Goal: Use online tool/utility: Utilize a website feature to perform a specific function

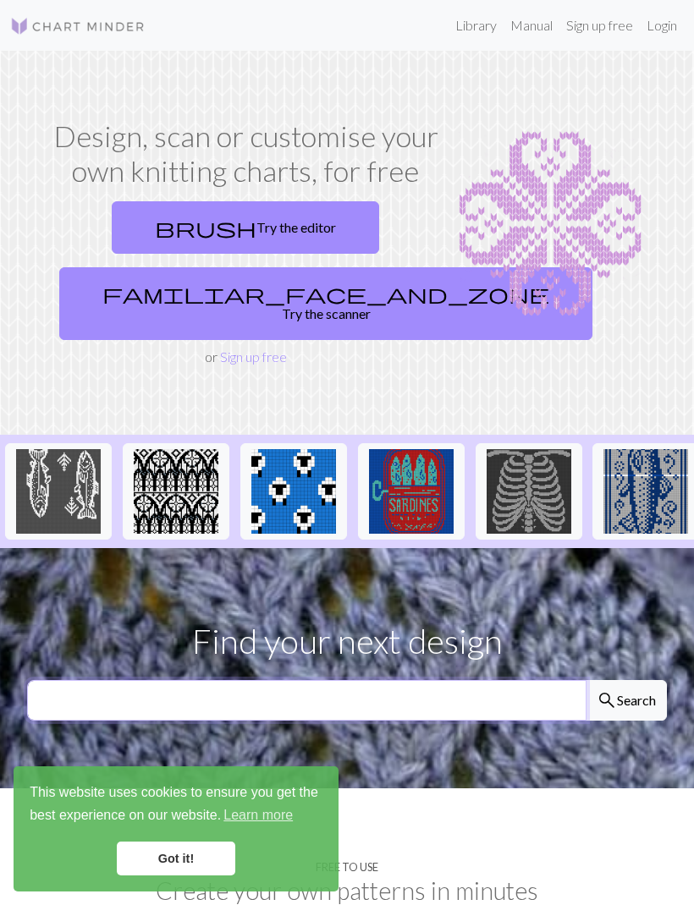
click at [452, 683] on input "text" at bounding box center [306, 700] width 559 height 41
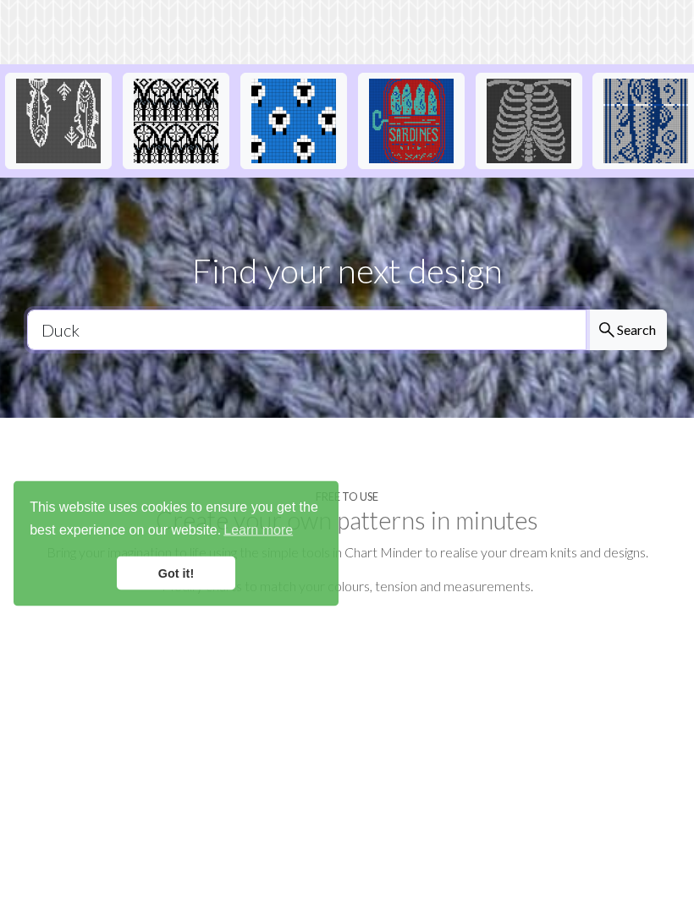
type input "Duck"
click at [625, 595] on button "search Search" at bounding box center [625, 615] width 81 height 41
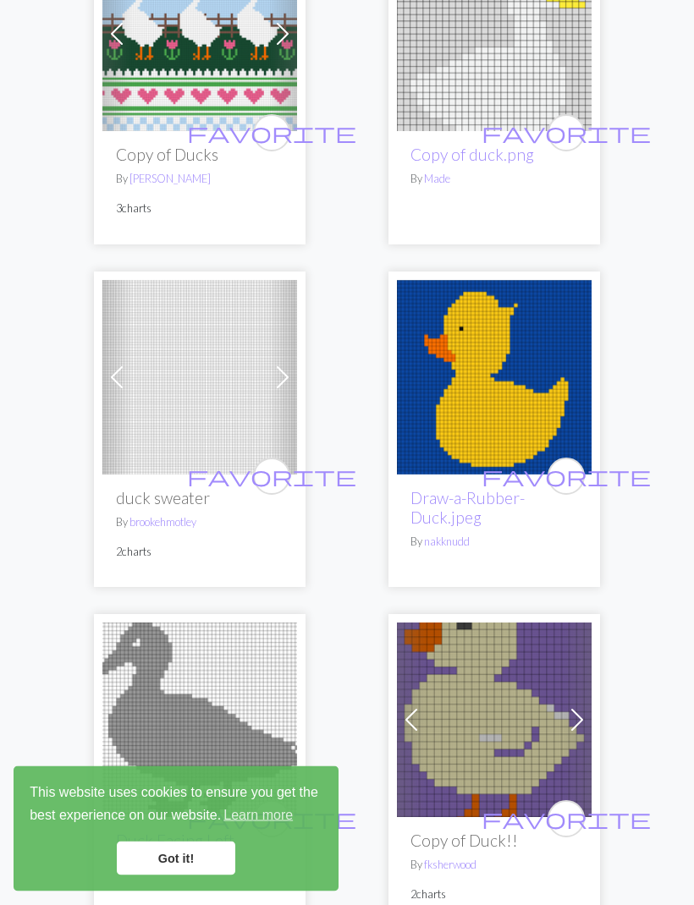
scroll to position [8050, 0]
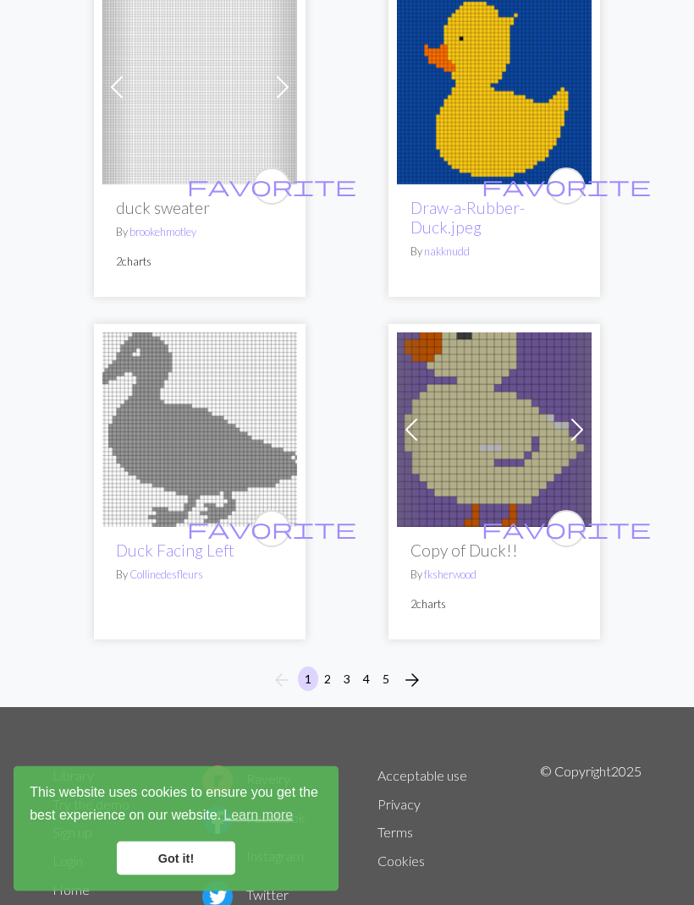
click at [410, 669] on span "arrow_forward" at bounding box center [412, 681] width 20 height 24
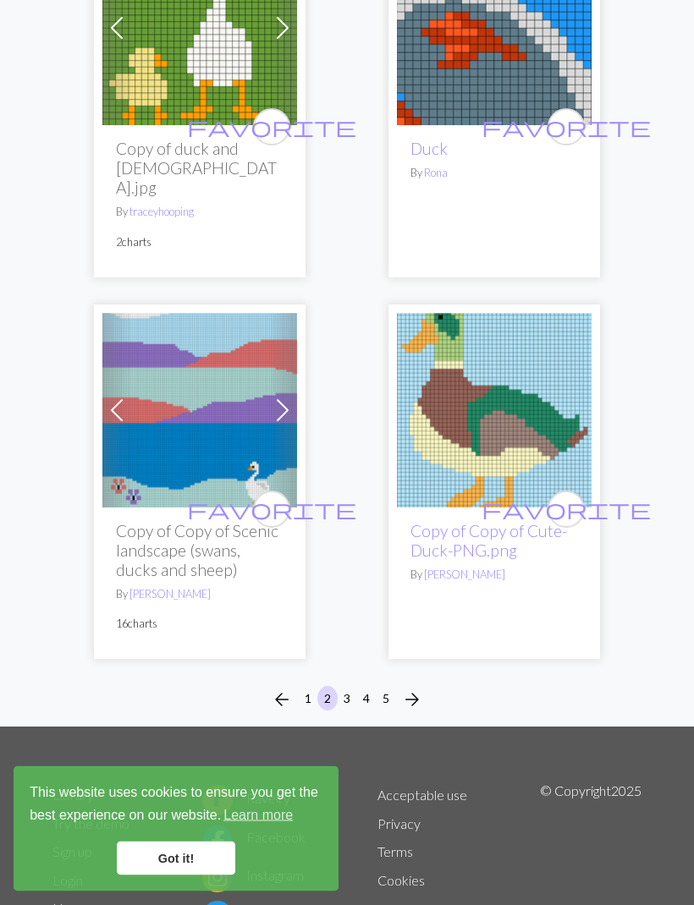
scroll to position [8147, 0]
click at [412, 688] on span "arrow_forward" at bounding box center [412, 700] width 20 height 24
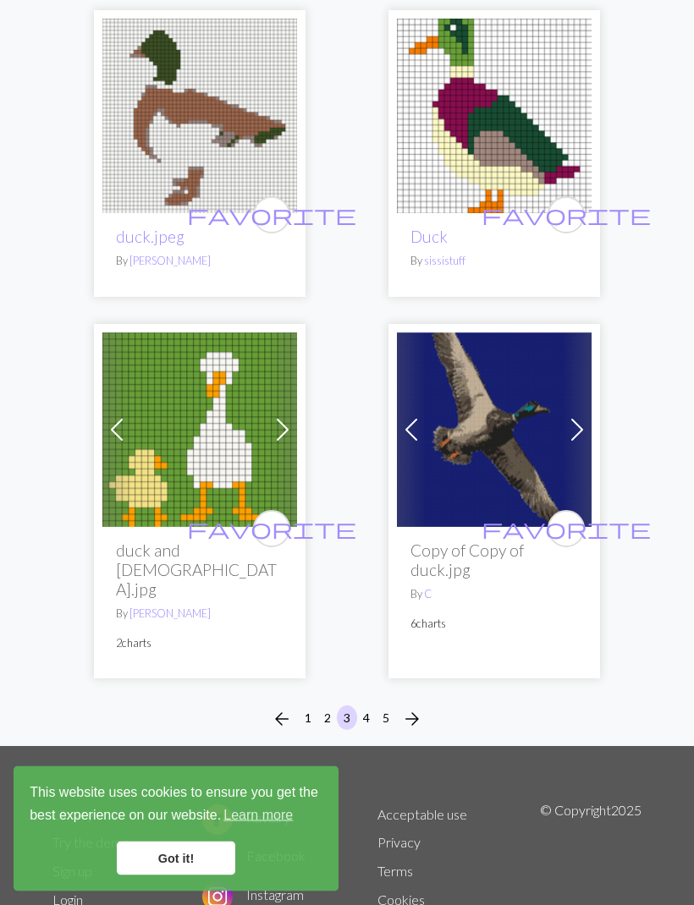
click at [418, 708] on span "arrow_forward" at bounding box center [412, 720] width 20 height 24
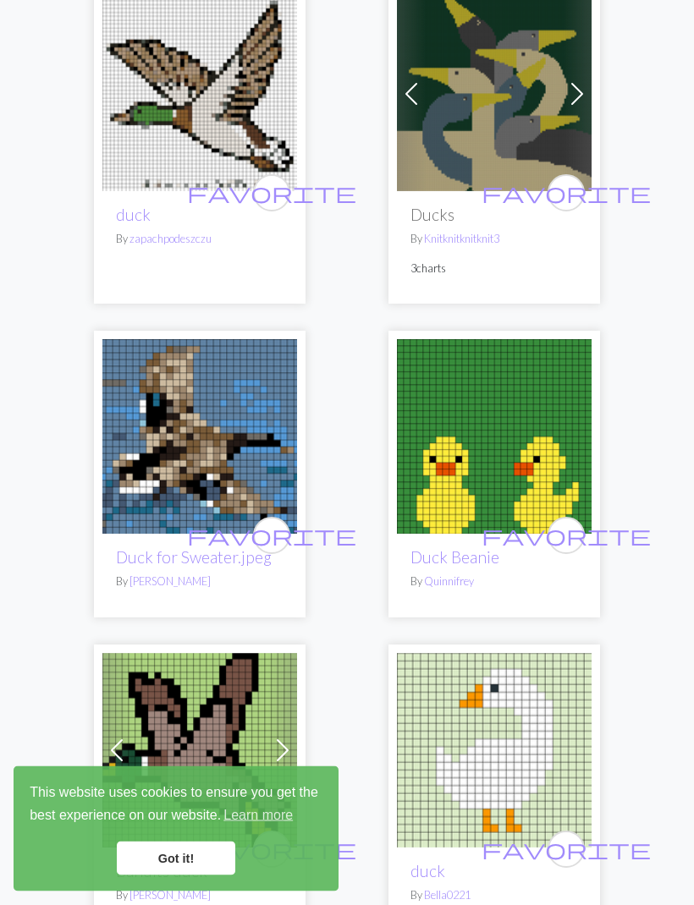
scroll to position [4012, 0]
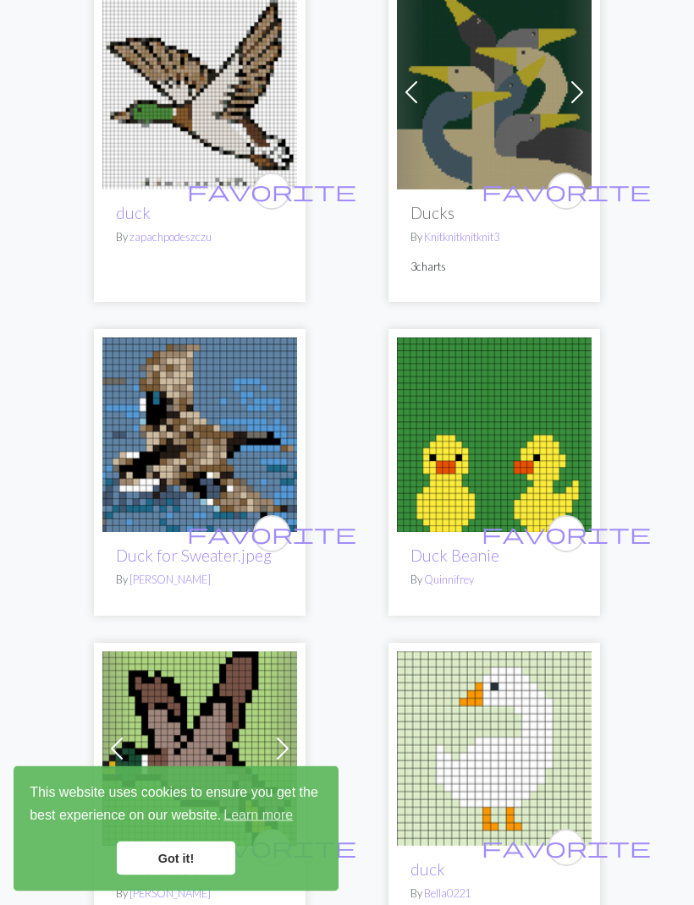
click at [219, 476] on img at bounding box center [199, 435] width 195 height 195
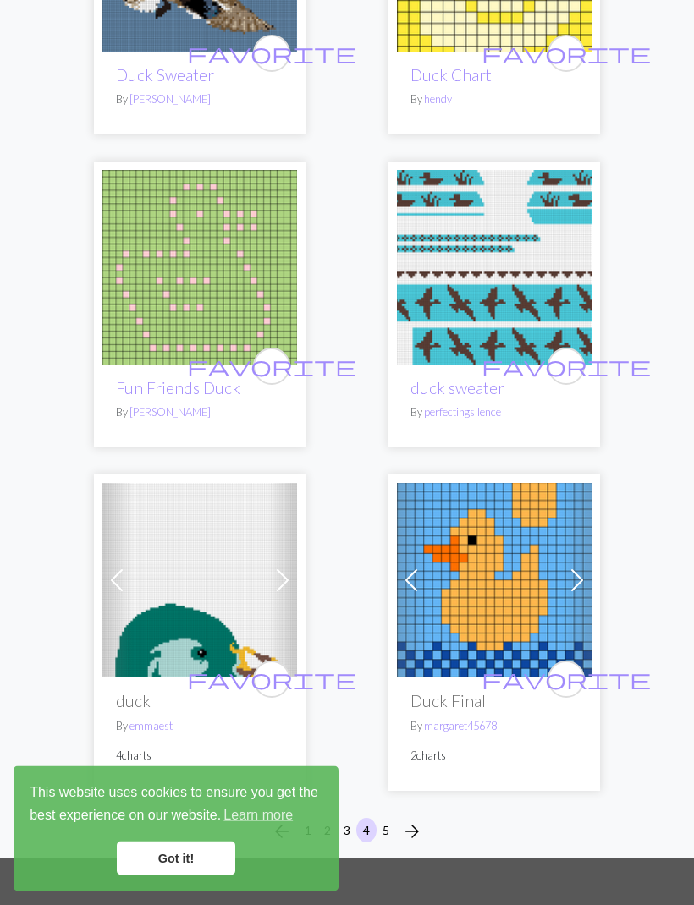
scroll to position [7913, 0]
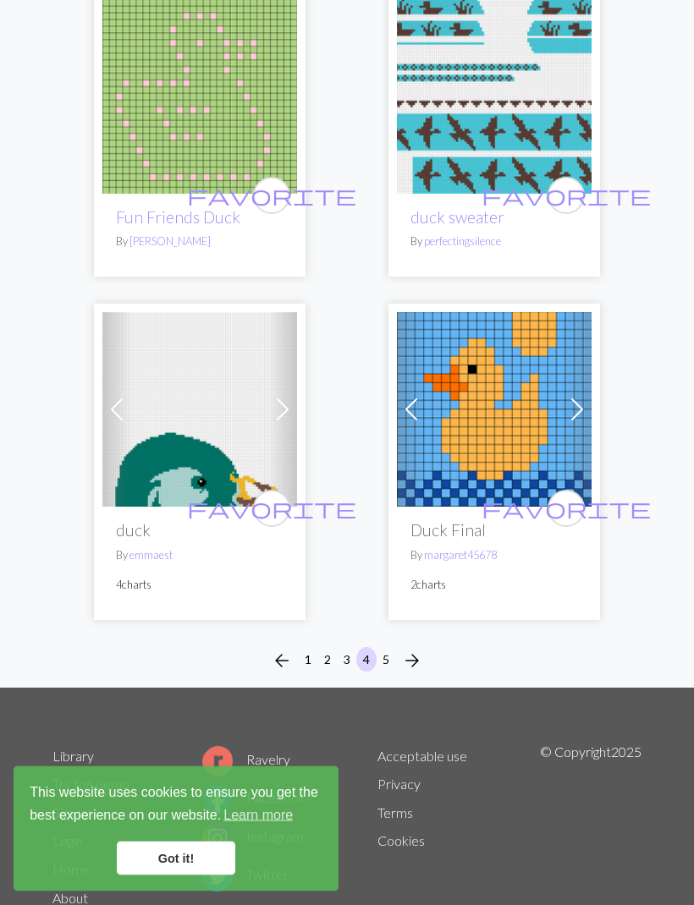
click at [414, 650] on span "arrow_forward" at bounding box center [412, 662] width 20 height 24
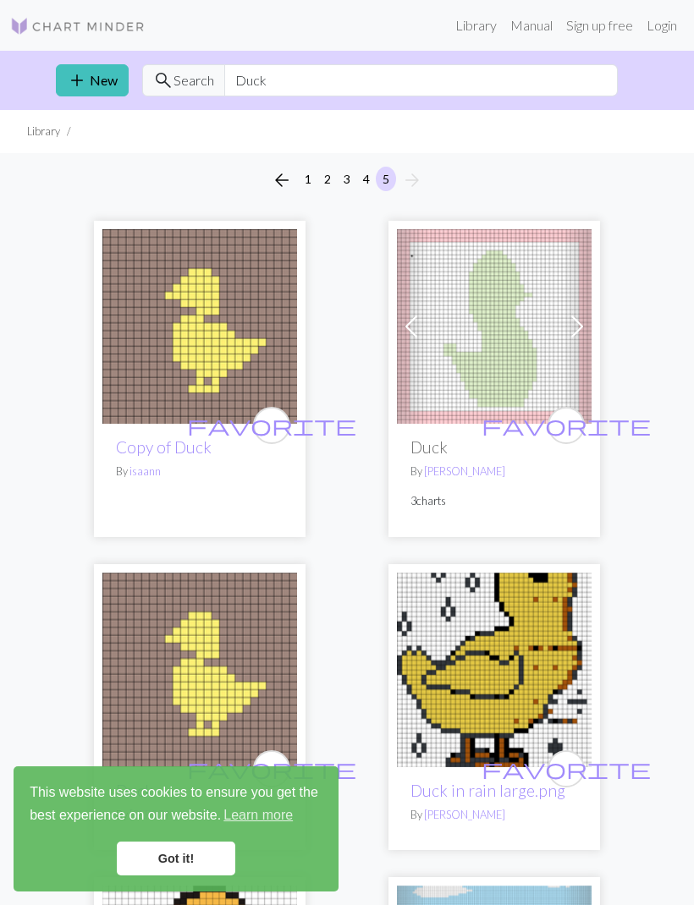
click at [83, 21] on img at bounding box center [77, 26] width 135 height 20
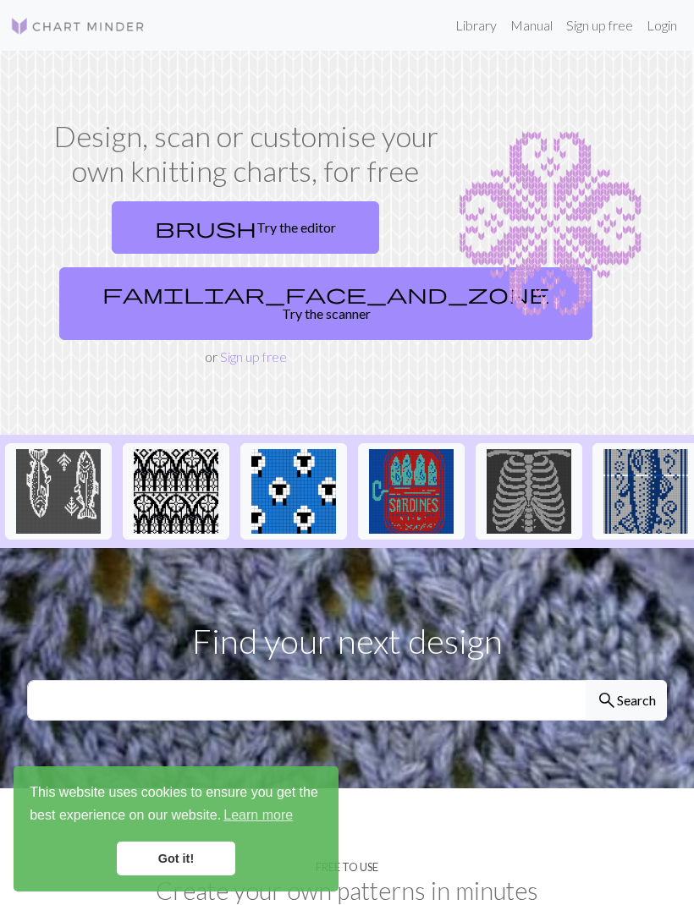
click at [282, 228] on link "brush Try the editor" at bounding box center [245, 227] width 267 height 52
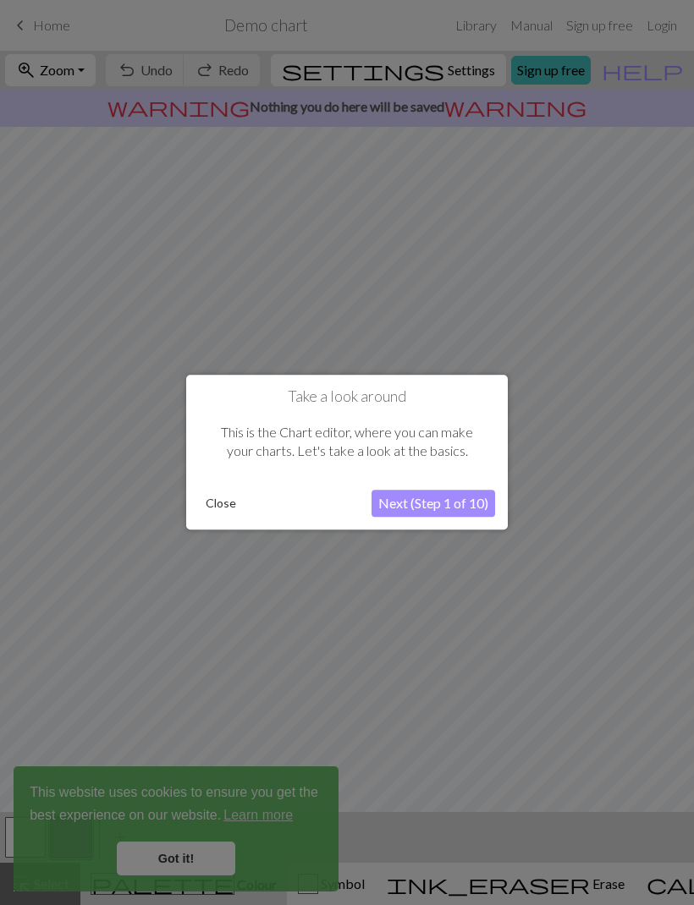
click at [214, 510] on button "Close" at bounding box center [221, 503] width 44 height 25
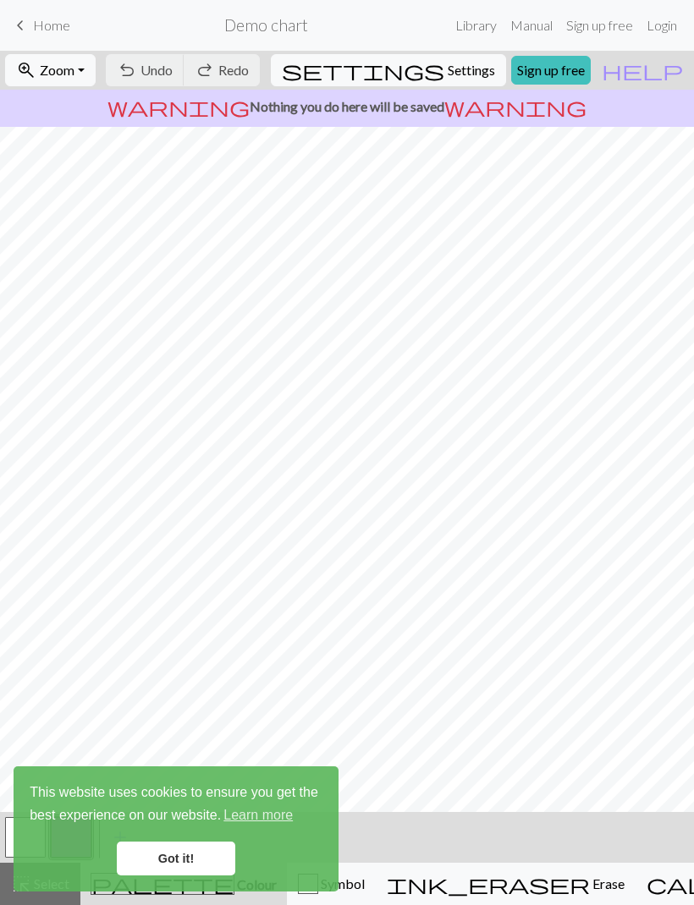
click at [174, 856] on link "Got it!" at bounding box center [176, 859] width 118 height 34
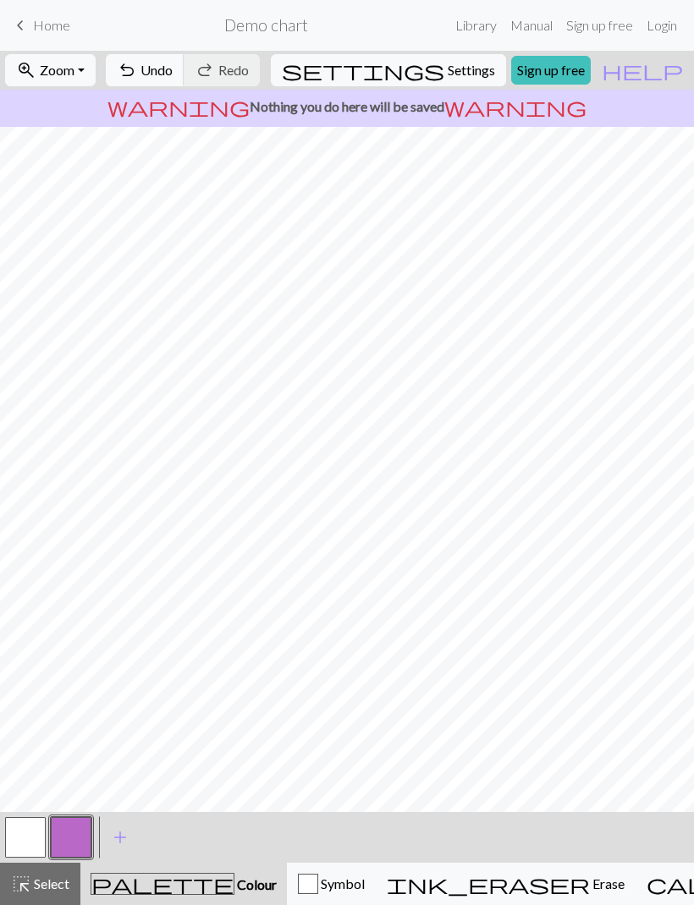
click at [449, 67] on span "Settings" at bounding box center [470, 70] width 47 height 20
select select "aran"
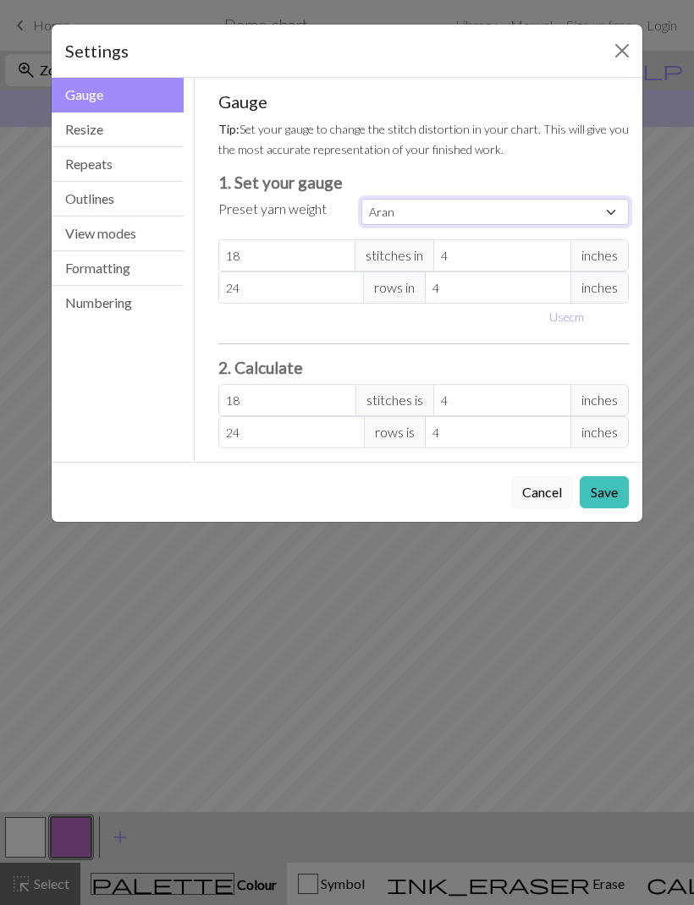
click at [618, 219] on select "Custom Square Lace Light Fingering Fingering Sport Double knit Worsted Aran Bul…" at bounding box center [494, 212] width 267 height 26
click at [101, 132] on button "Resize" at bounding box center [118, 129] width 132 height 35
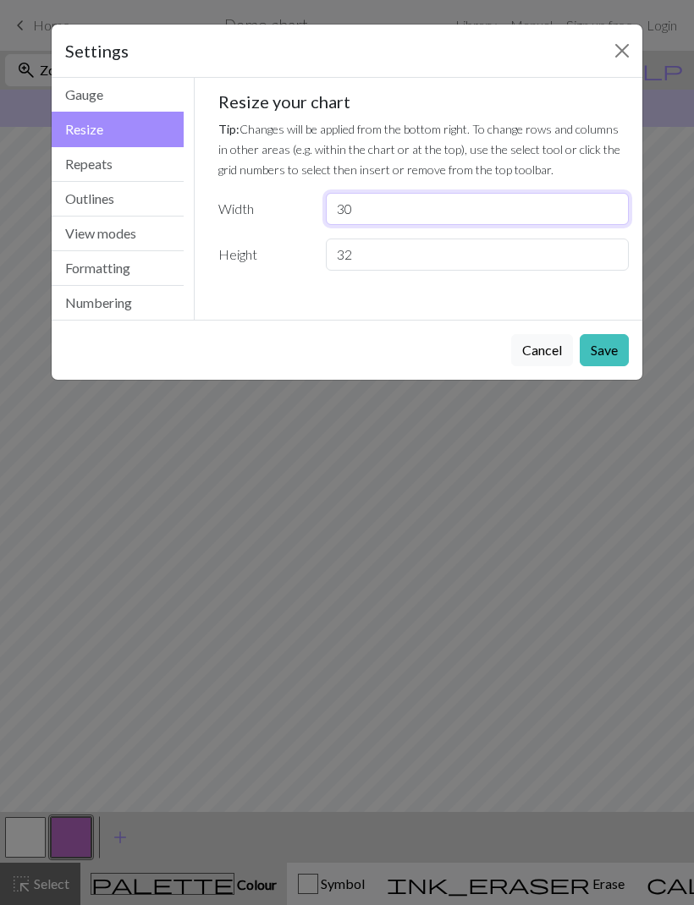
click at [453, 211] on input "30" at bounding box center [477, 209] width 303 height 32
type input "3"
type input "24"
click at [414, 259] on input "32" at bounding box center [477, 255] width 303 height 32
type input "3"
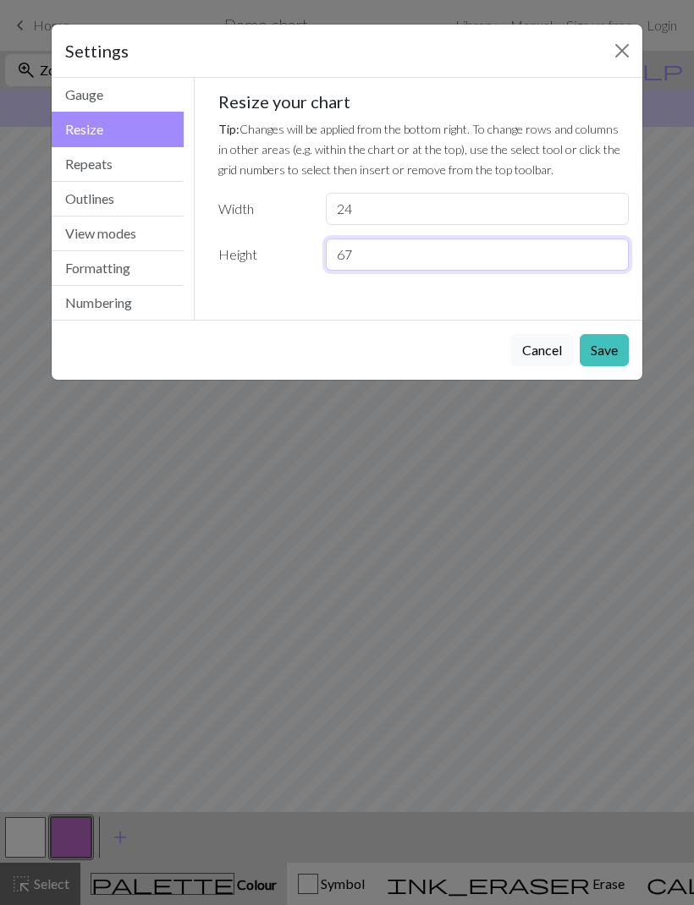
type input "67"
click at [602, 354] on button "Save" at bounding box center [603, 350] width 49 height 32
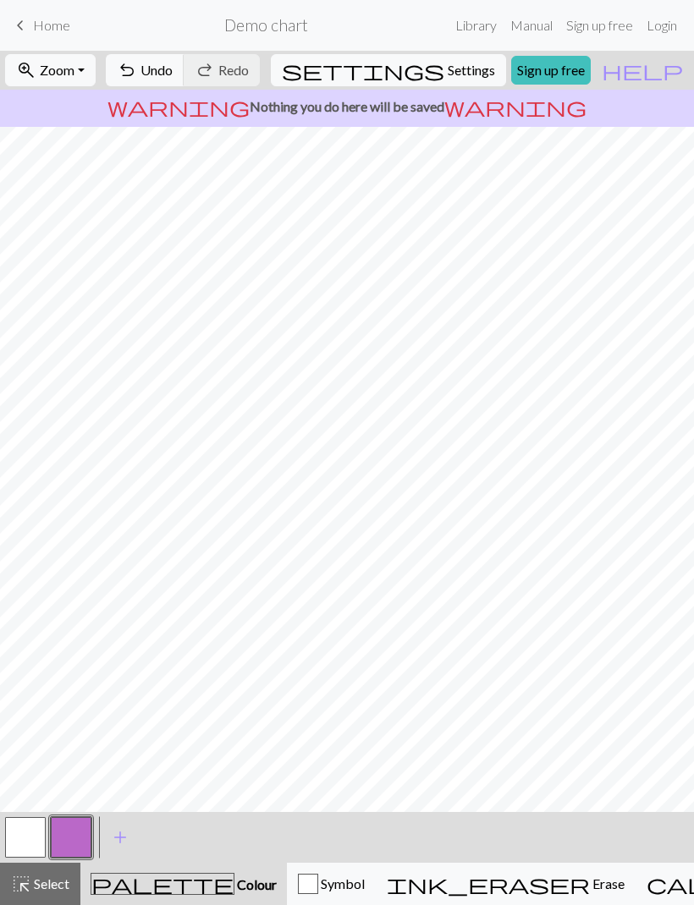
click at [34, 835] on button "button" at bounding box center [25, 837] width 41 height 41
click at [76, 836] on button "button" at bounding box center [71, 837] width 41 height 41
click at [458, 67] on span "Settings" at bounding box center [470, 70] width 47 height 20
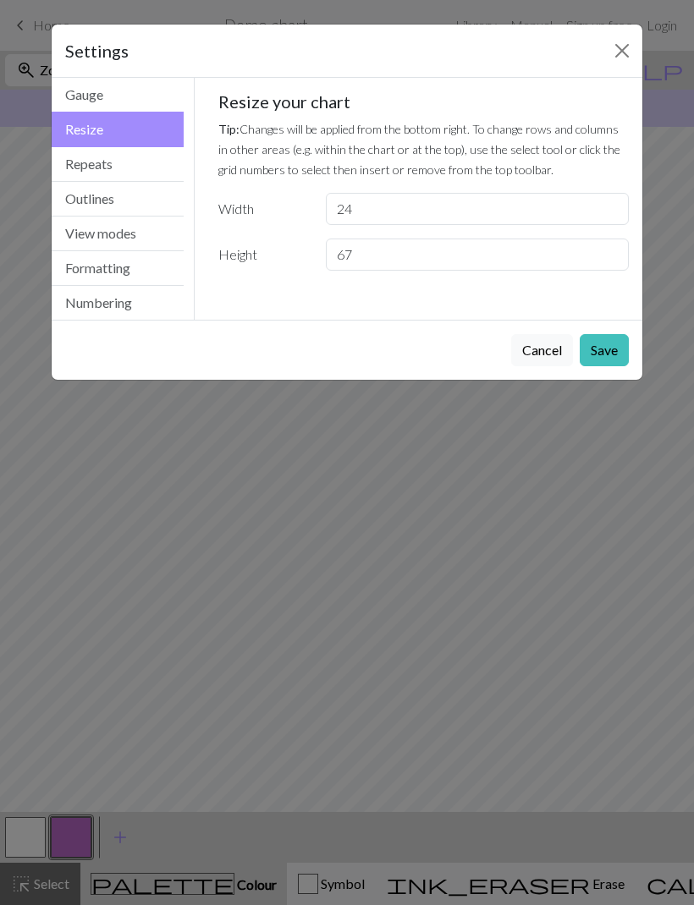
click at [622, 52] on button "Close" at bounding box center [621, 50] width 27 height 27
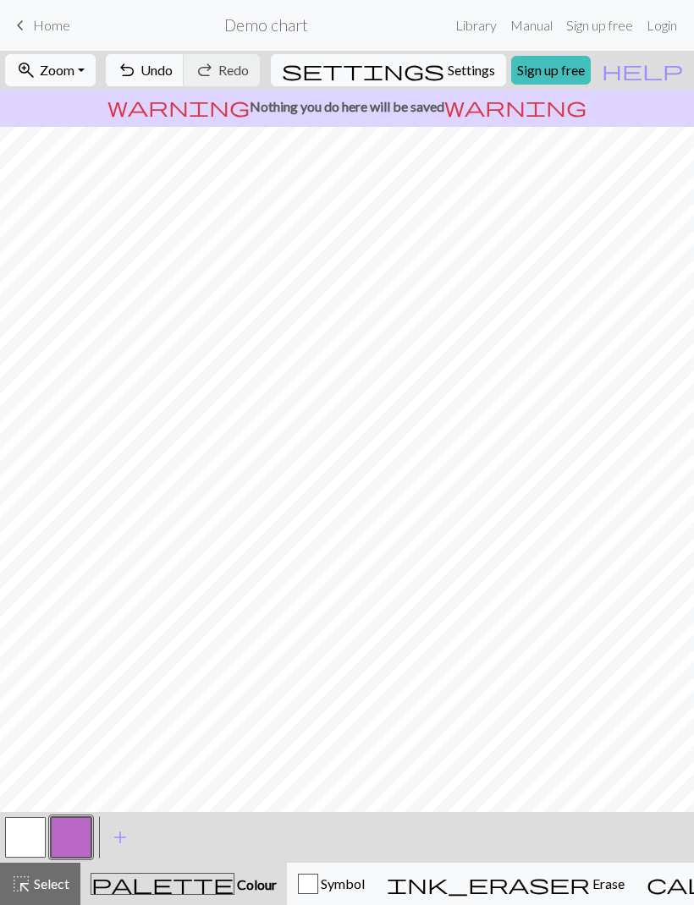
click at [590, 881] on span "Erase" at bounding box center [607, 883] width 35 height 16
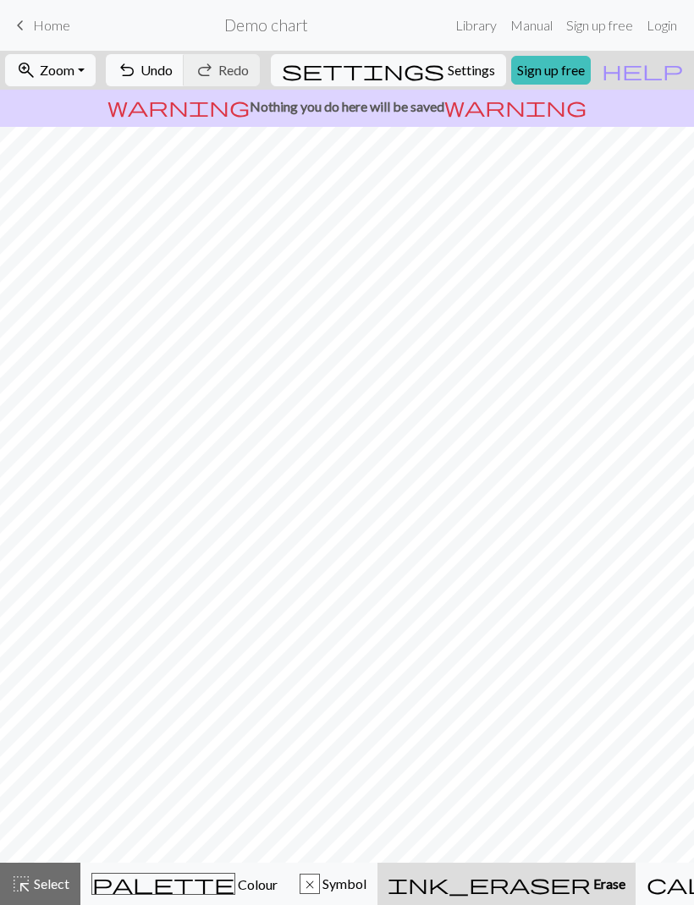
click at [52, 890] on span "Select" at bounding box center [50, 883] width 38 height 16
click at [139, 891] on span "palette" at bounding box center [163, 884] width 142 height 24
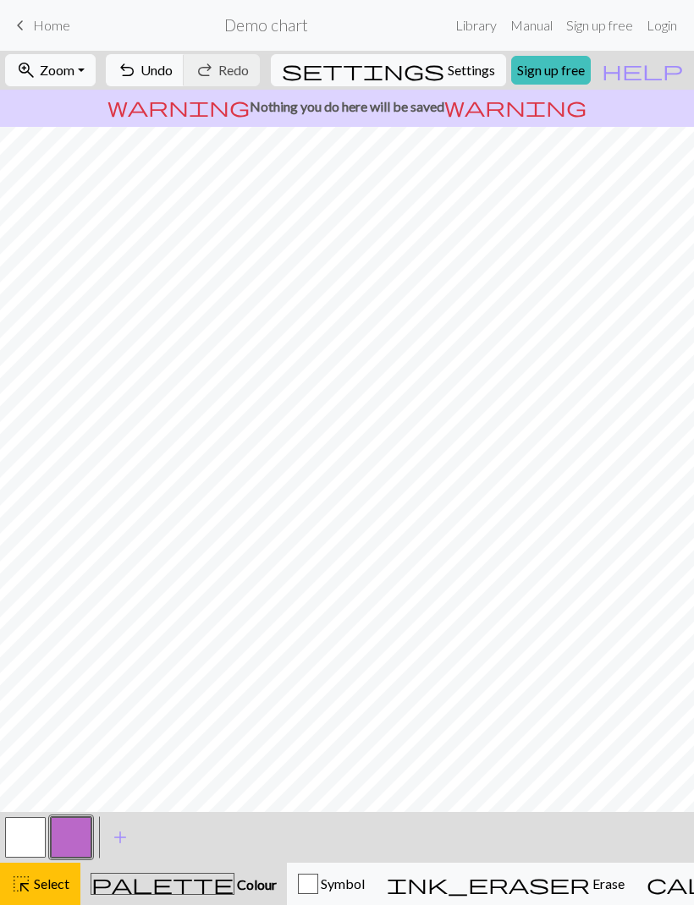
click at [128, 836] on span "add" at bounding box center [120, 837] width 20 height 24
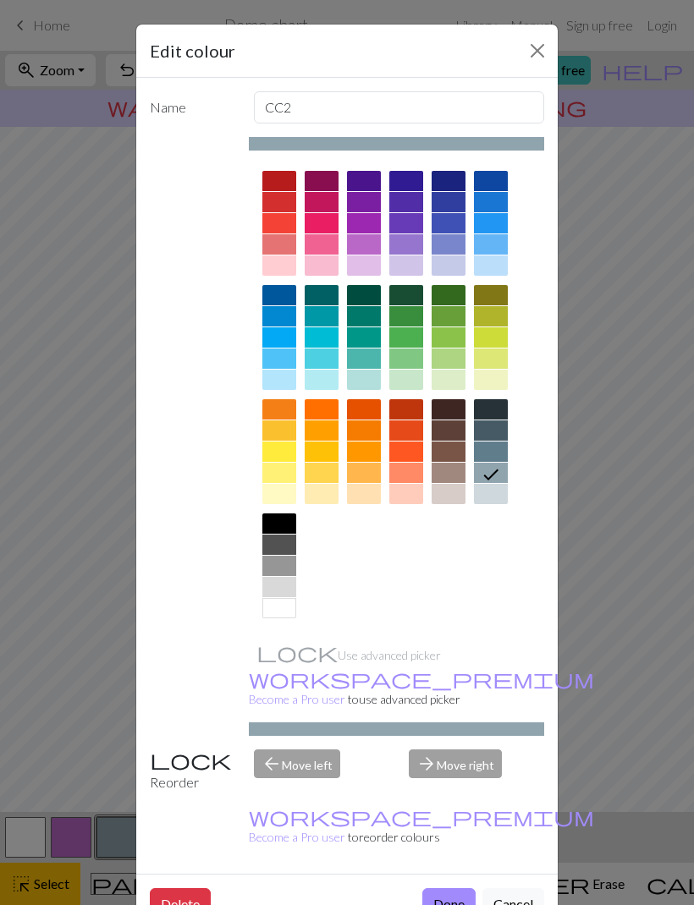
click at [448, 185] on div at bounding box center [448, 181] width 34 height 20
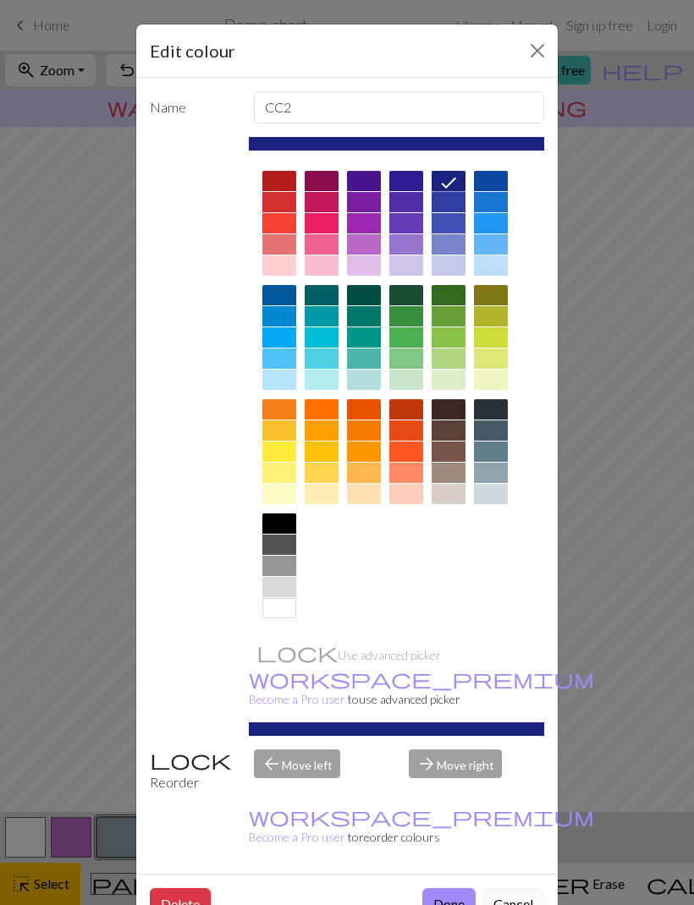
click at [439, 888] on button "Done" at bounding box center [448, 904] width 53 height 32
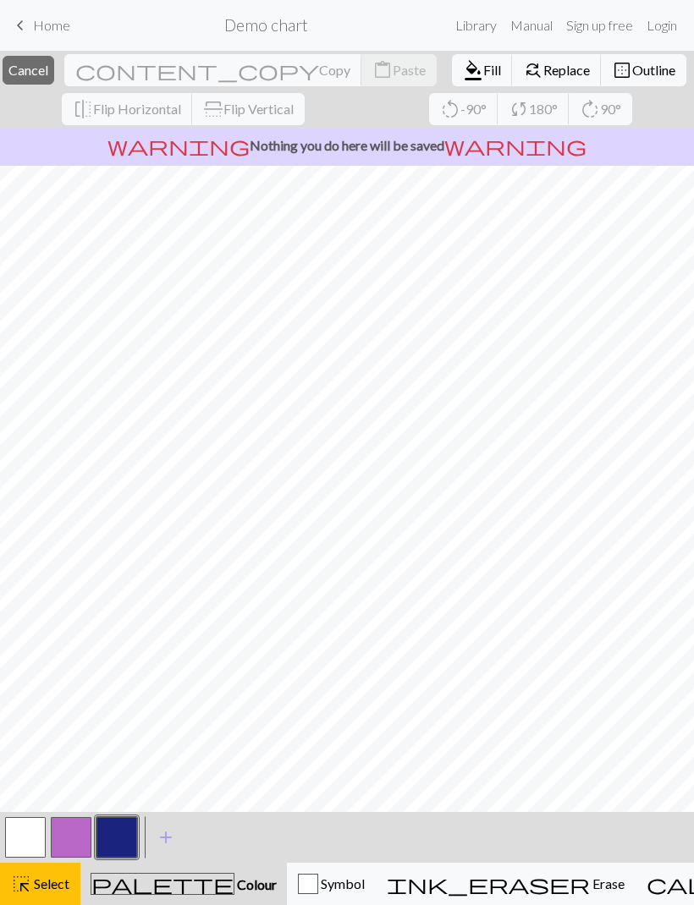
click at [26, 831] on button "button" at bounding box center [25, 837] width 41 height 41
click at [113, 835] on button "button" at bounding box center [116, 837] width 41 height 41
click at [26, 842] on button "button" at bounding box center [25, 837] width 41 height 41
click at [110, 843] on button "button" at bounding box center [116, 837] width 41 height 41
click at [234, 888] on span "Colour" at bounding box center [255, 884] width 42 height 16
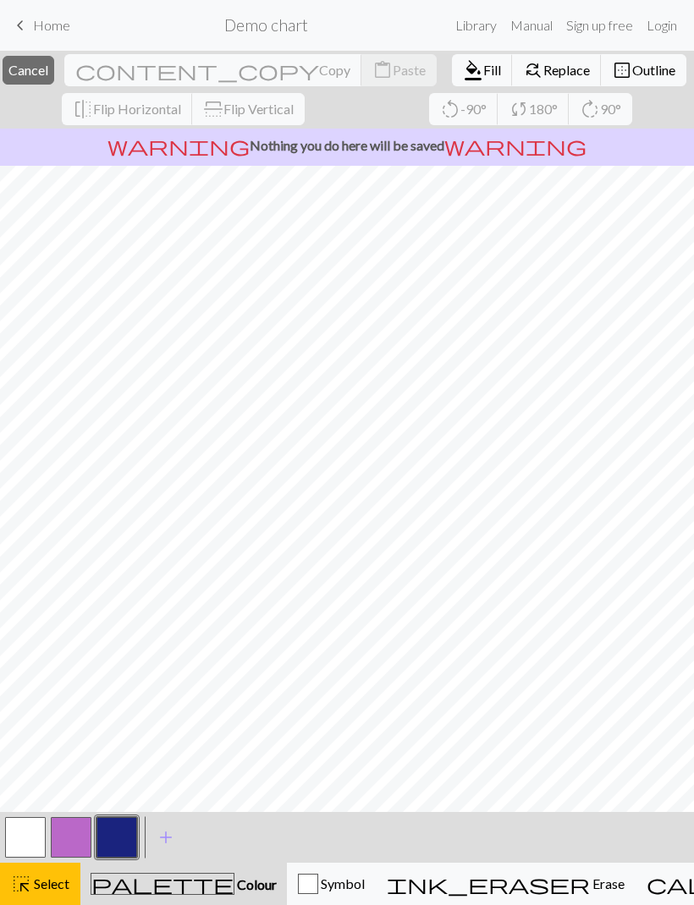
click at [234, 877] on span "Colour" at bounding box center [255, 884] width 42 height 16
click at [63, 891] on span "Select" at bounding box center [50, 883] width 38 height 16
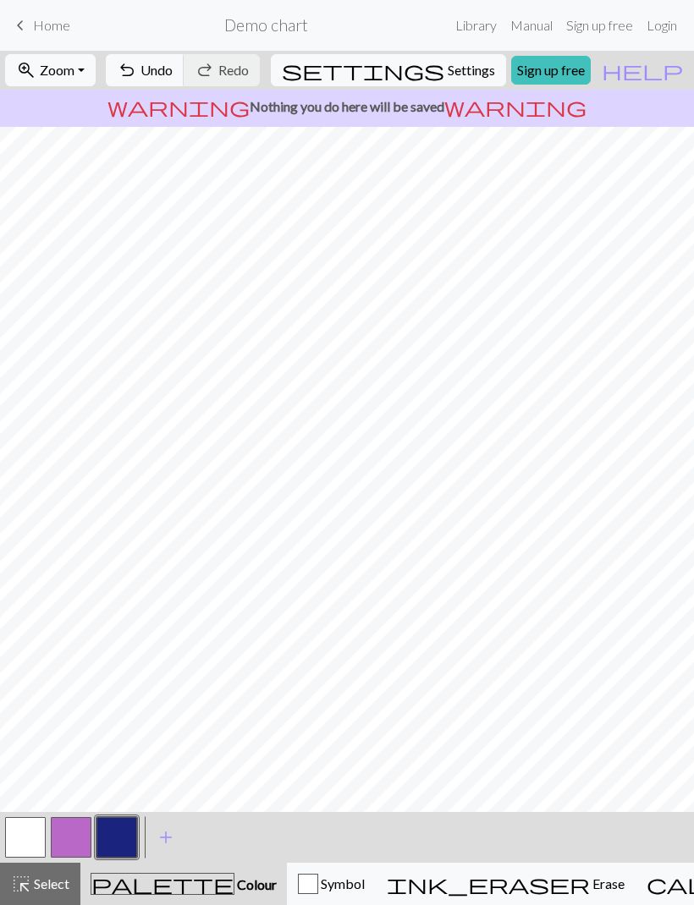
click at [234, 881] on span "Colour" at bounding box center [255, 884] width 42 height 16
click at [122, 835] on button "button" at bounding box center [116, 837] width 41 height 41
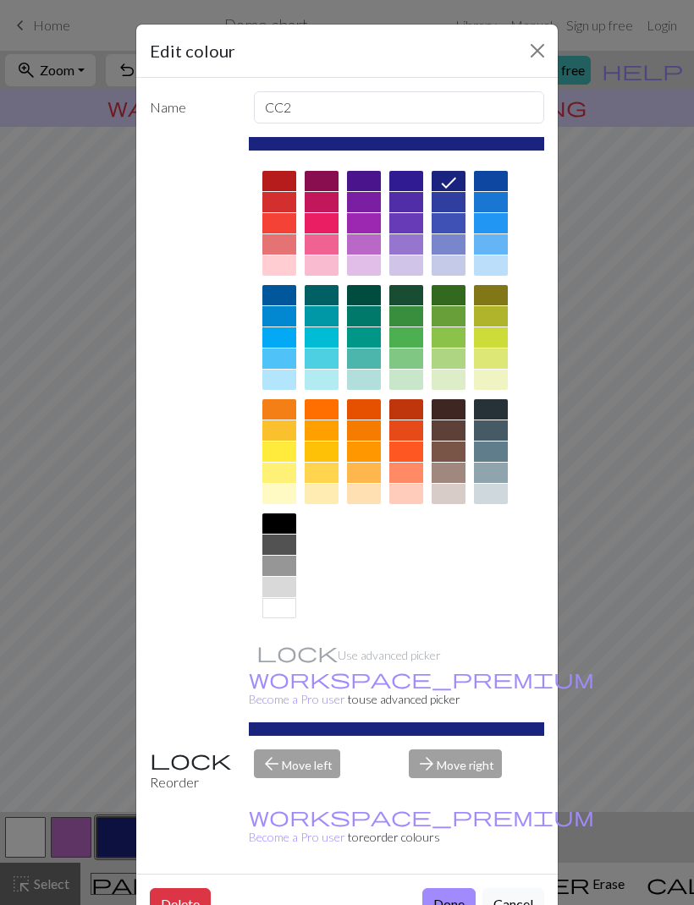
click at [452, 183] on icon at bounding box center [448, 183] width 20 height 20
click at [547, 50] on button "Close" at bounding box center [537, 50] width 27 height 27
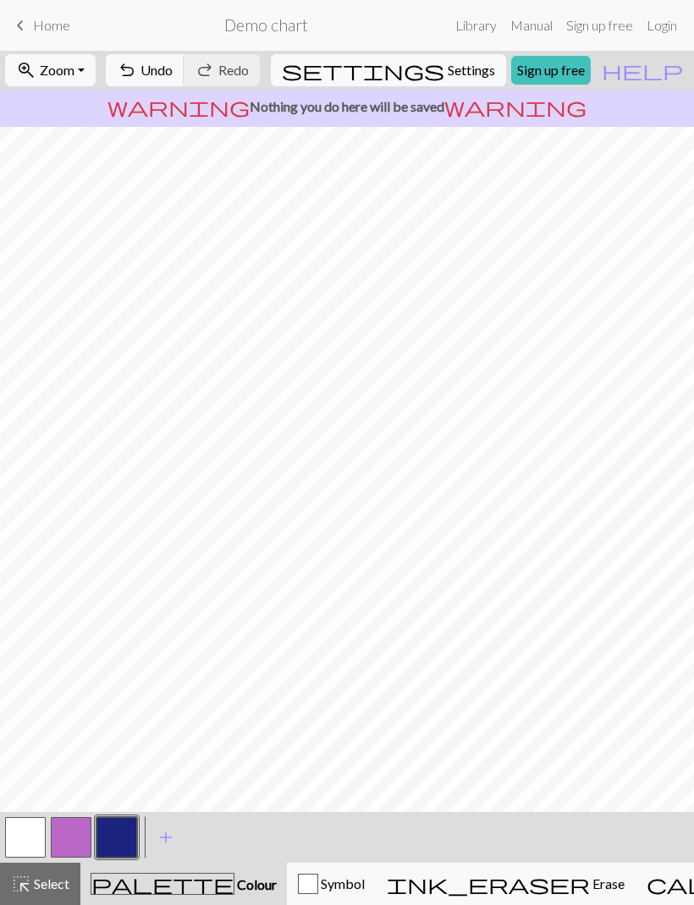
click at [162, 840] on span "add" at bounding box center [166, 837] width 20 height 24
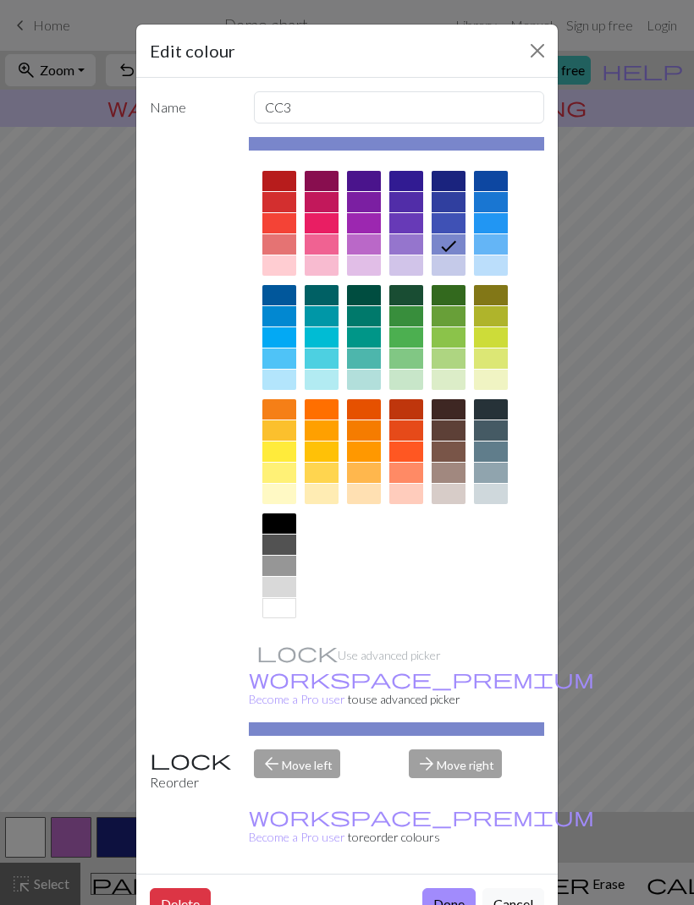
click at [403, 322] on div at bounding box center [406, 316] width 34 height 20
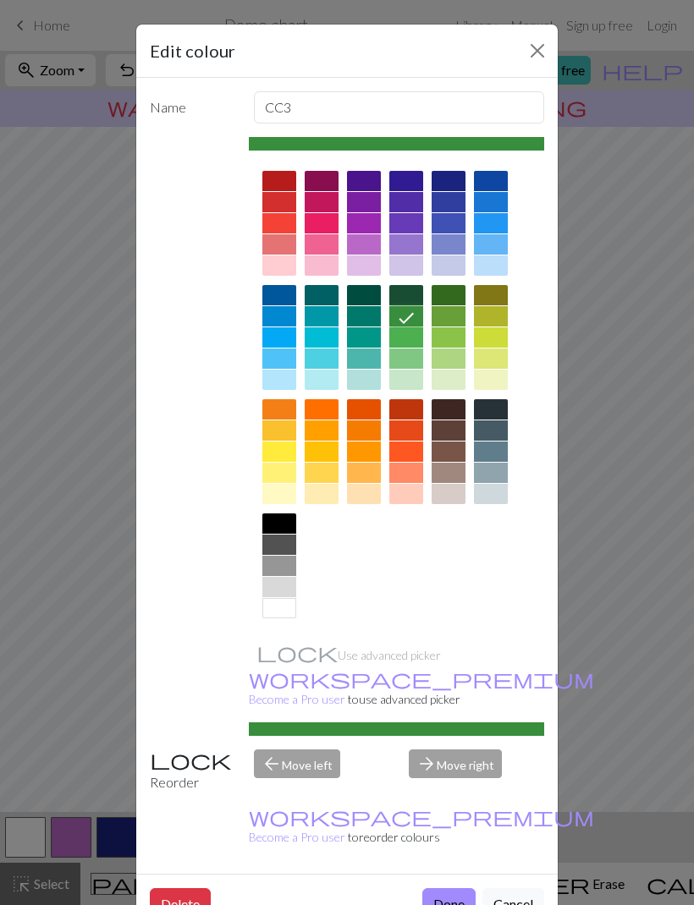
click at [443, 888] on button "Done" at bounding box center [448, 904] width 53 height 32
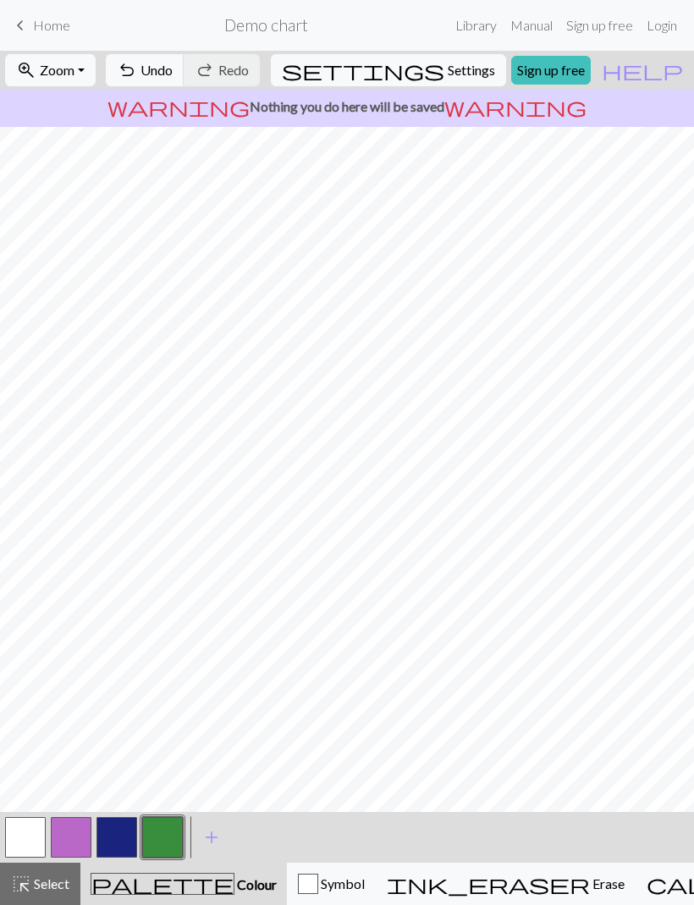
click at [173, 66] on span "Undo" at bounding box center [156, 70] width 32 height 16
click at [28, 834] on button "button" at bounding box center [25, 837] width 41 height 41
click at [164, 836] on button "button" at bounding box center [162, 837] width 41 height 41
click at [110, 842] on button "button" at bounding box center [116, 837] width 41 height 41
click at [214, 836] on span "add" at bounding box center [211, 837] width 20 height 24
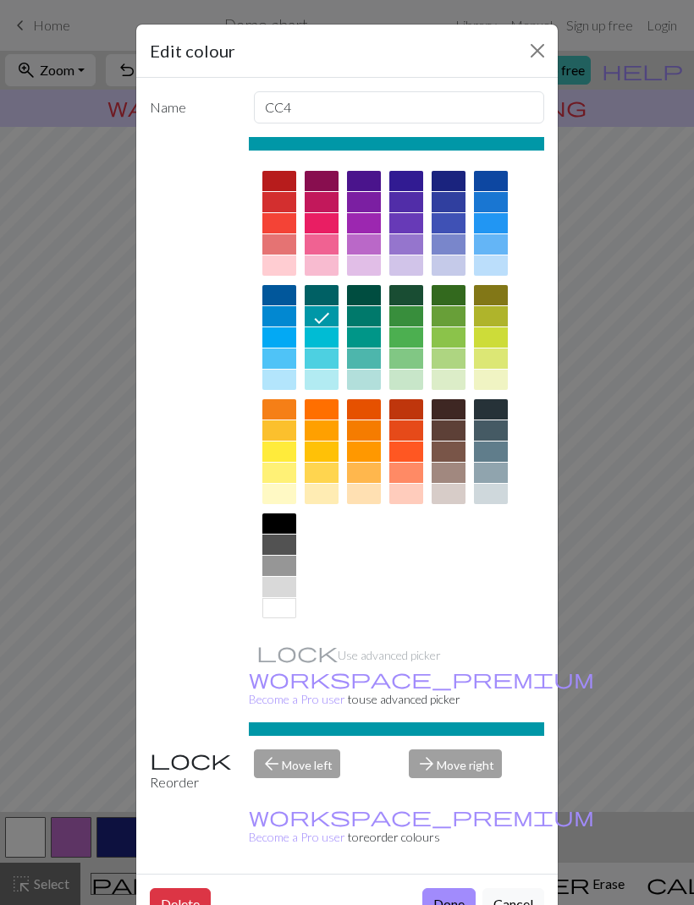
click at [444, 472] on div at bounding box center [448, 473] width 34 height 20
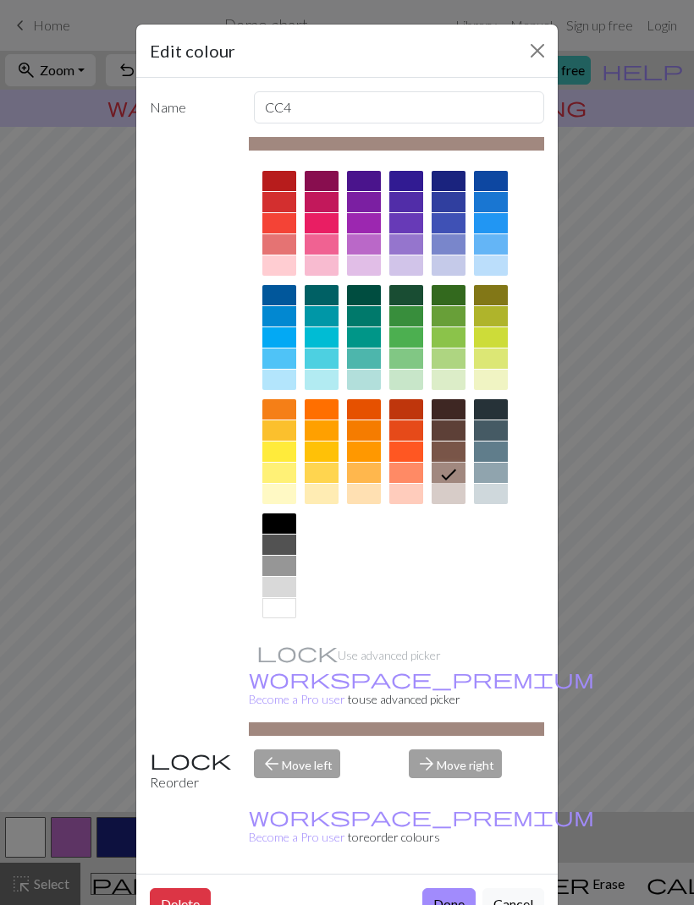
click at [443, 888] on button "Done" at bounding box center [448, 904] width 53 height 32
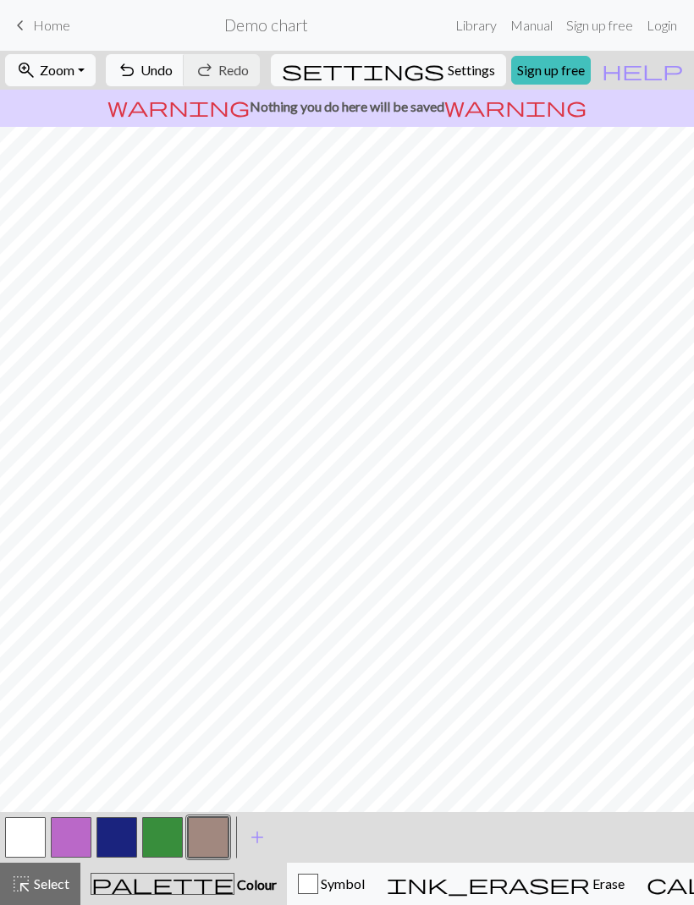
click at [75, 833] on button "button" at bounding box center [71, 837] width 41 height 41
